Goal: Obtain resource: Download file/media

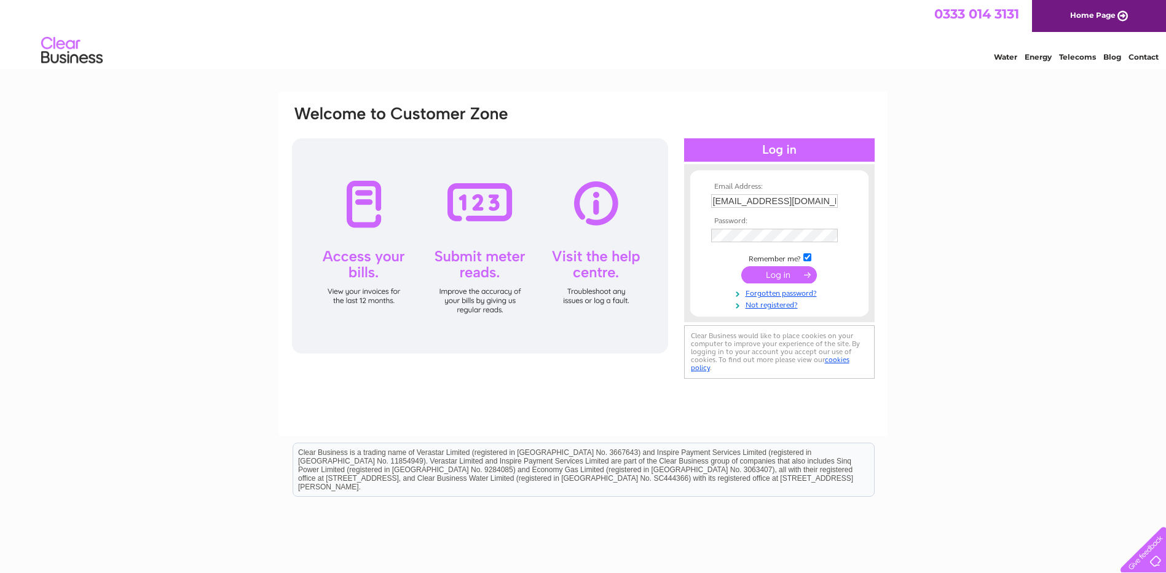
click at [807, 202] on input "trevoropium@gmail.com" at bounding box center [774, 201] width 127 height 14
type input "t"
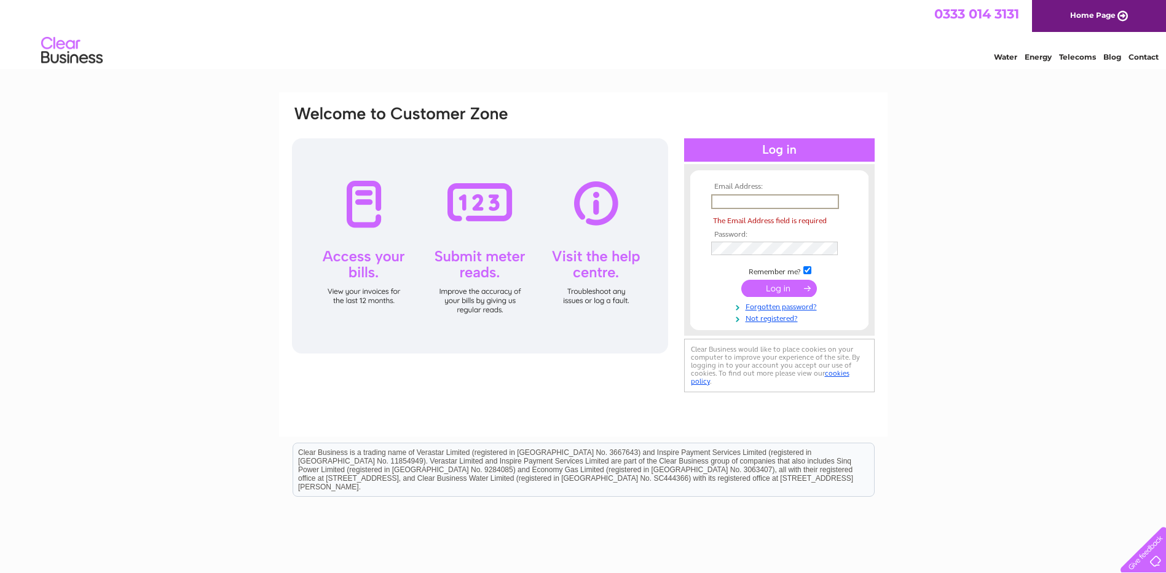
click at [677, 301] on div "Email Address: The Email Address field is required Password: Forgotten password?" at bounding box center [583, 250] width 585 height 291
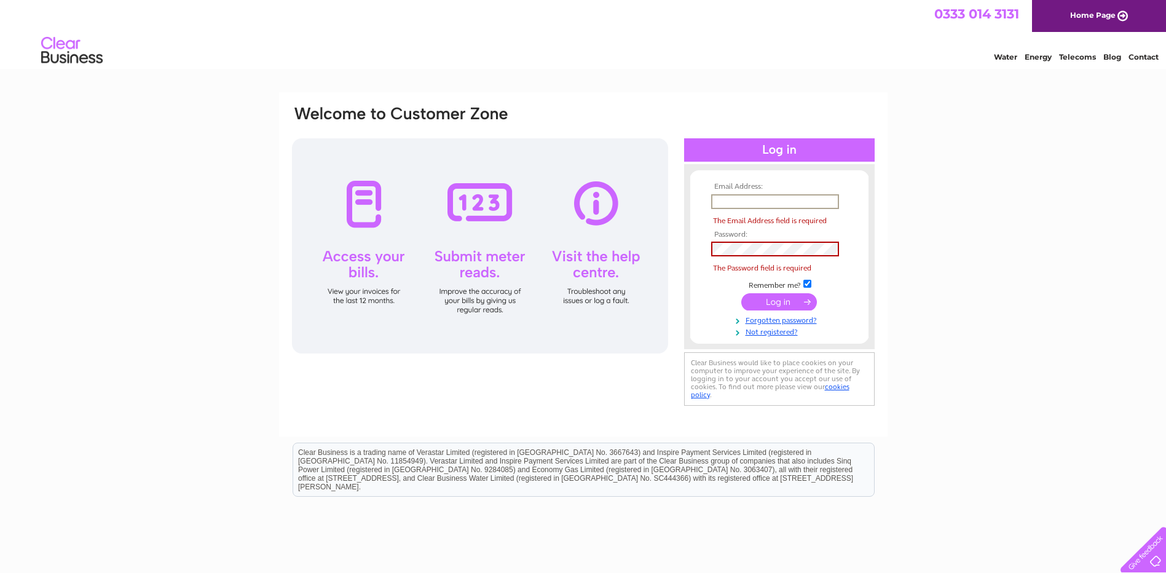
paste input "anthony103yiu@hotmail.co.uk"
type input "anthony103yiu@hotmail.co.uk"
click at [722, 256] on tbody "Email Address: anthony103yiu@hotmail.co.uk The Email Address field is required …" at bounding box center [779, 260] width 143 height 154
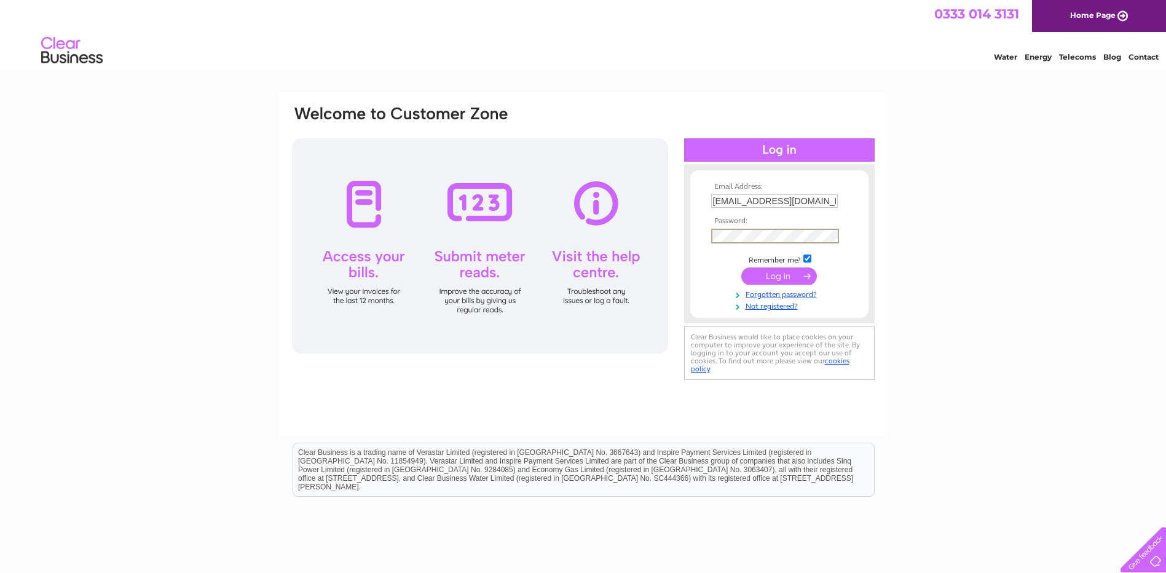
click at [764, 279] on input "submit" at bounding box center [779, 275] width 76 height 17
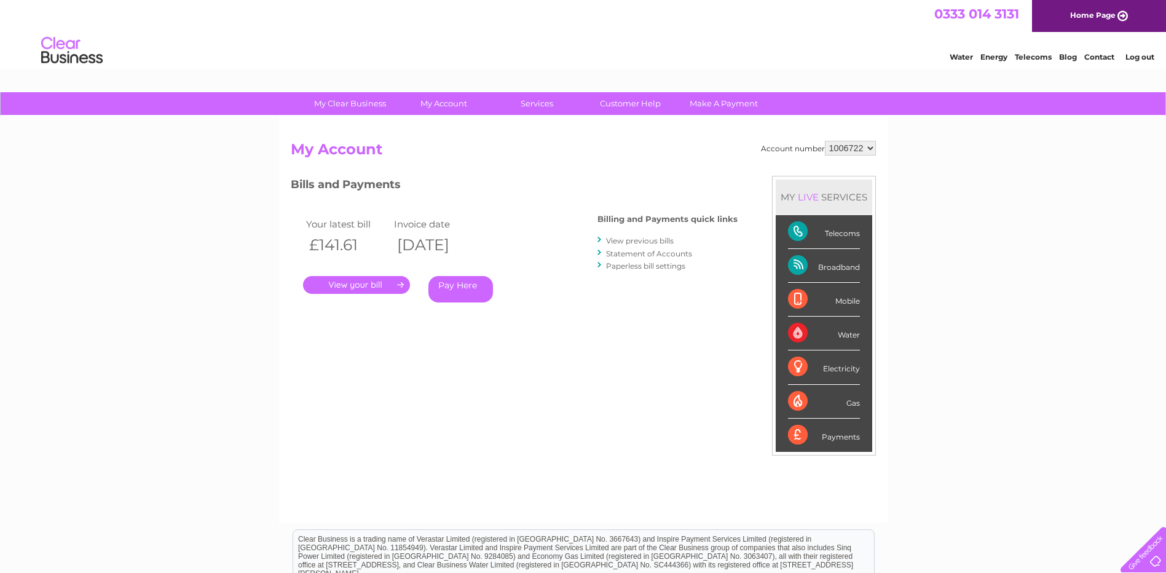
click at [868, 151] on select "1006722" at bounding box center [850, 148] width 51 height 15
click at [871, 150] on select "1006722" at bounding box center [850, 148] width 51 height 15
click at [642, 242] on link "View previous bills" at bounding box center [640, 240] width 68 height 9
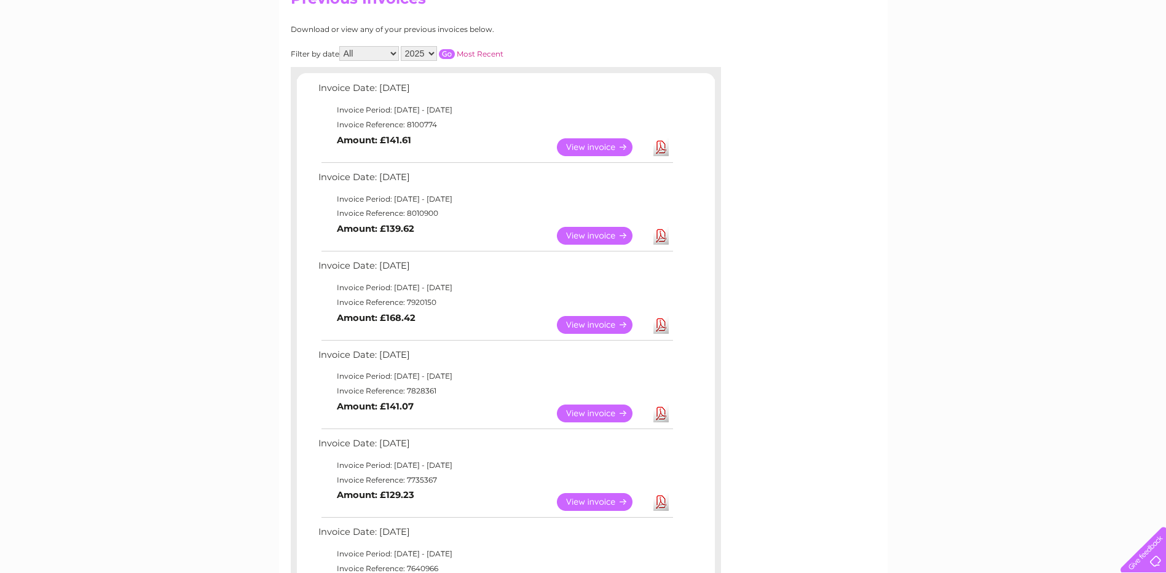
scroll to position [123, 0]
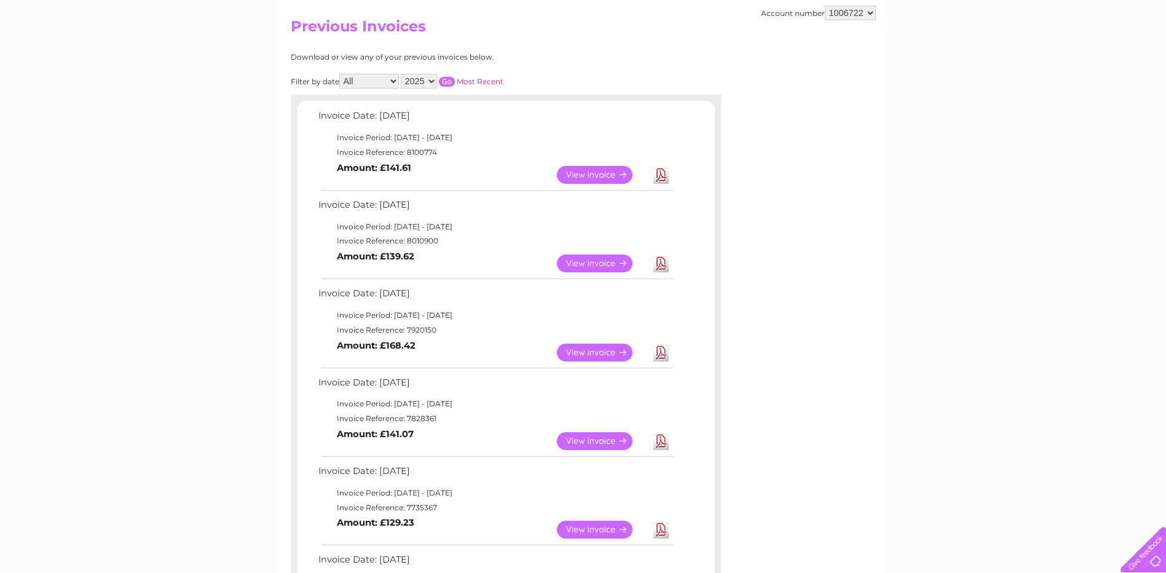
click at [661, 352] on link "Download" at bounding box center [661, 353] width 15 height 18
